Goal: Transaction & Acquisition: Purchase product/service

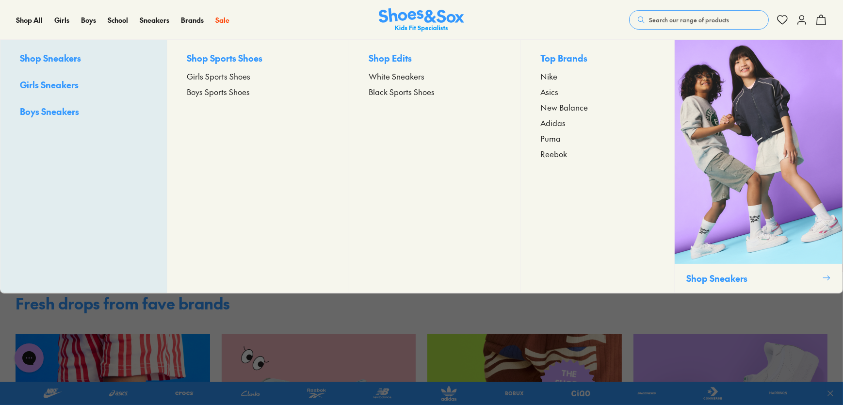
scroll to position [88, 0]
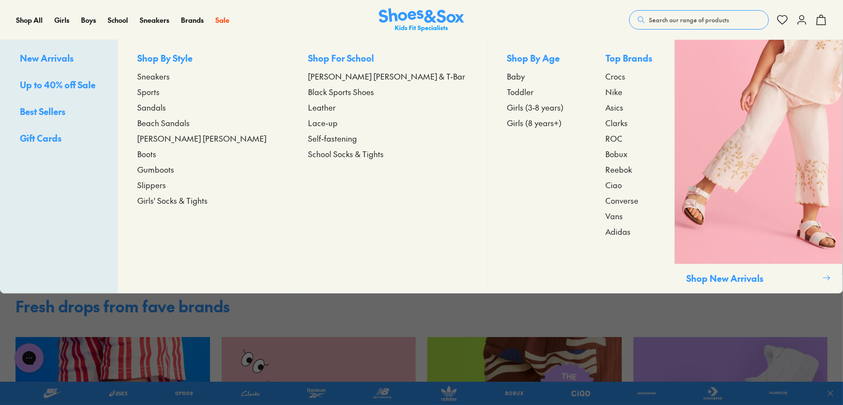
click at [166, 111] on span "Sandals" at bounding box center [151, 107] width 29 height 12
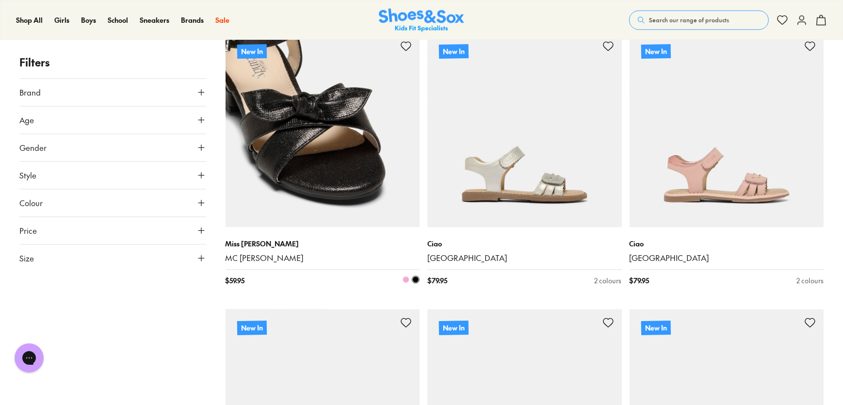
scroll to position [2601, 0]
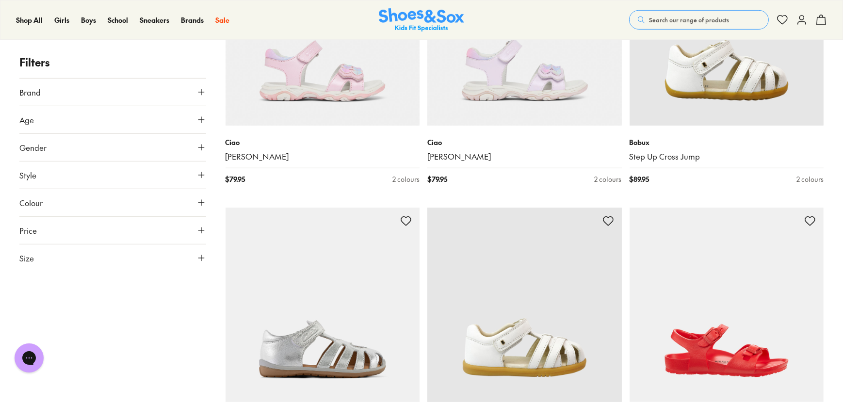
scroll to position [563, 0]
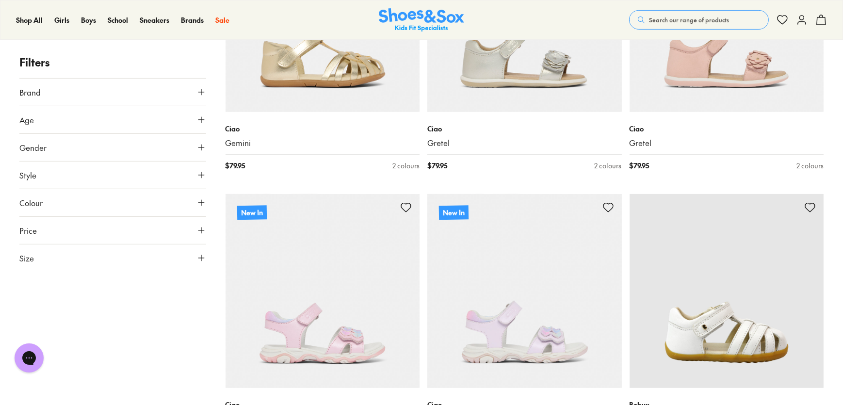
click at [426, 19] on img at bounding box center [421, 20] width 85 height 24
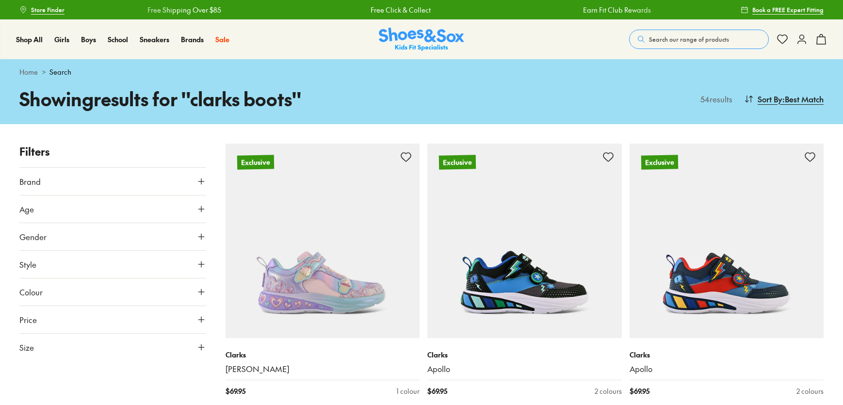
click at [409, 28] on img at bounding box center [421, 40] width 85 height 24
